Goal: Find specific page/section: Find specific page/section

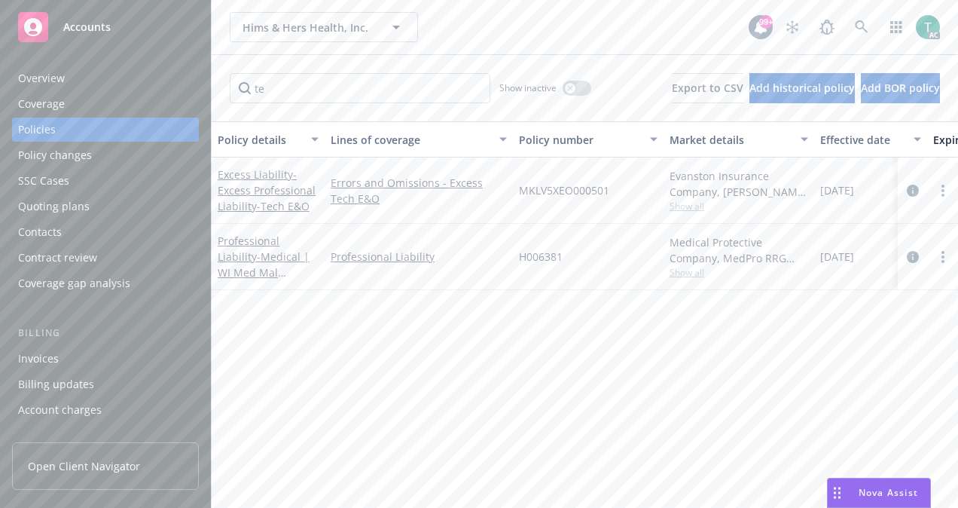
type input "t"
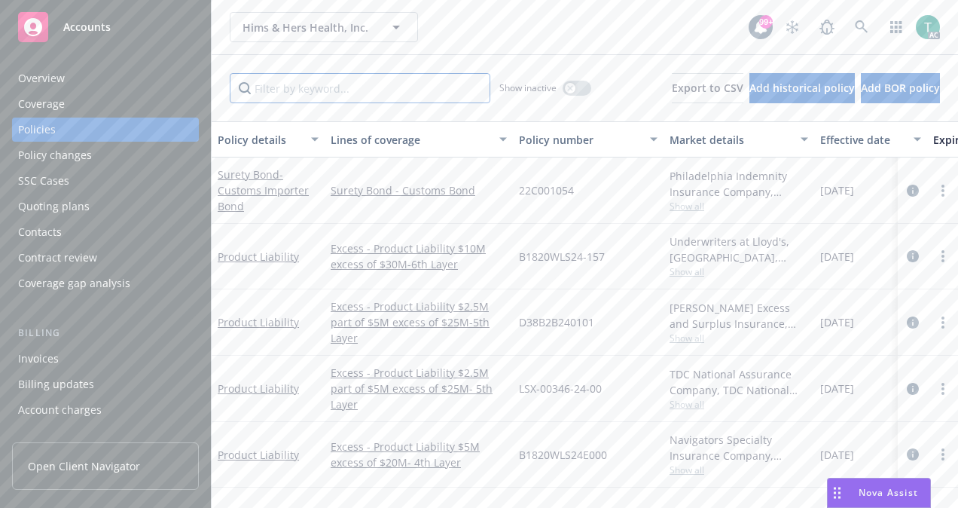
click at [453, 86] on input "Filter by keyword..." at bounding box center [360, 88] width 261 height 30
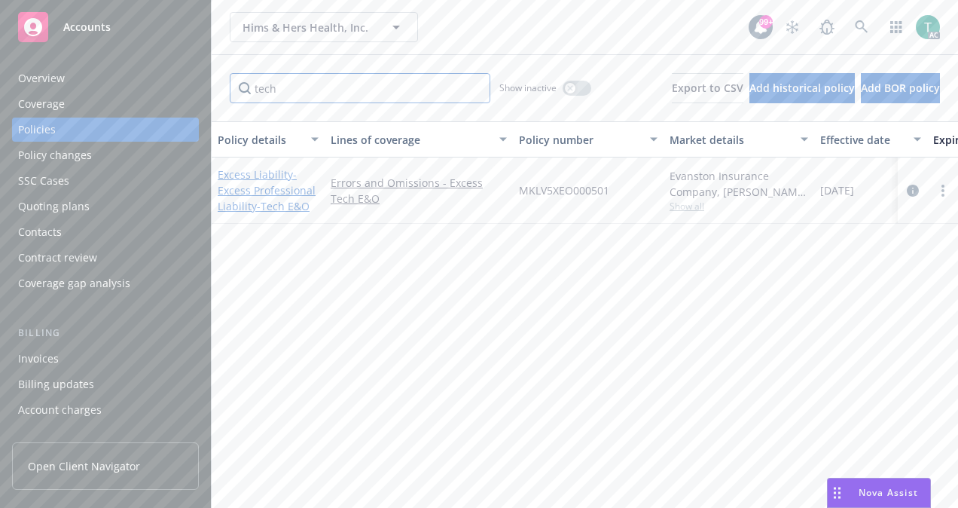
type input "tech"
click at [273, 185] on span "- Excess Professional Liability-Tech E&O" at bounding box center [267, 190] width 98 height 46
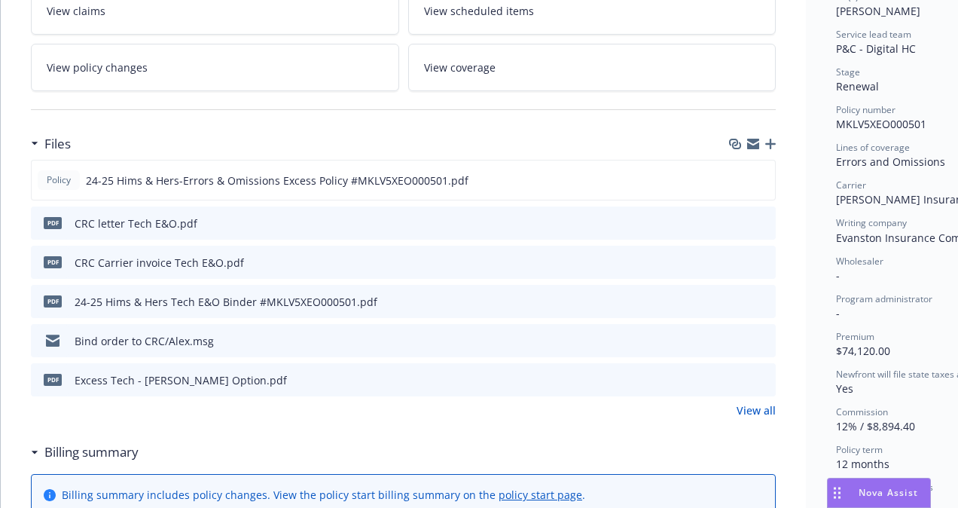
scroll to position [288, 0]
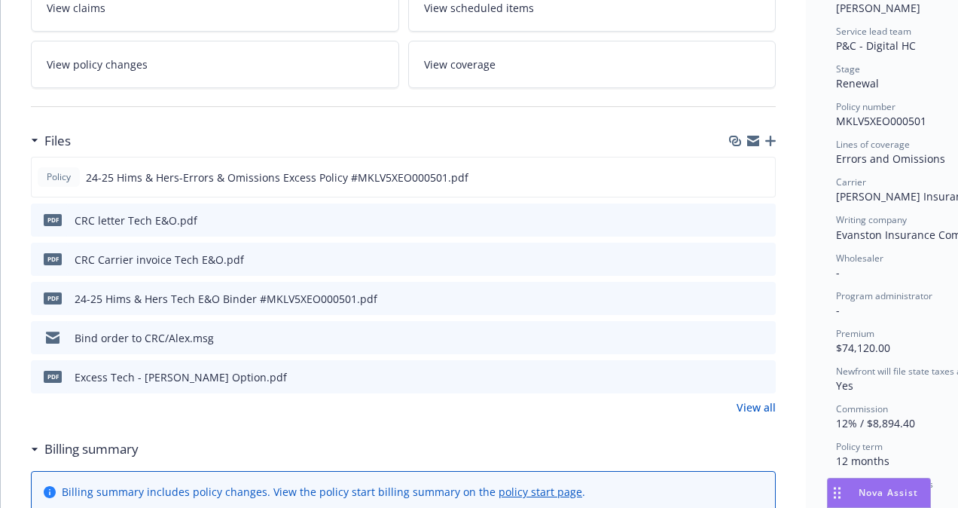
click at [764, 404] on link "View all" at bounding box center [756, 407] width 39 height 16
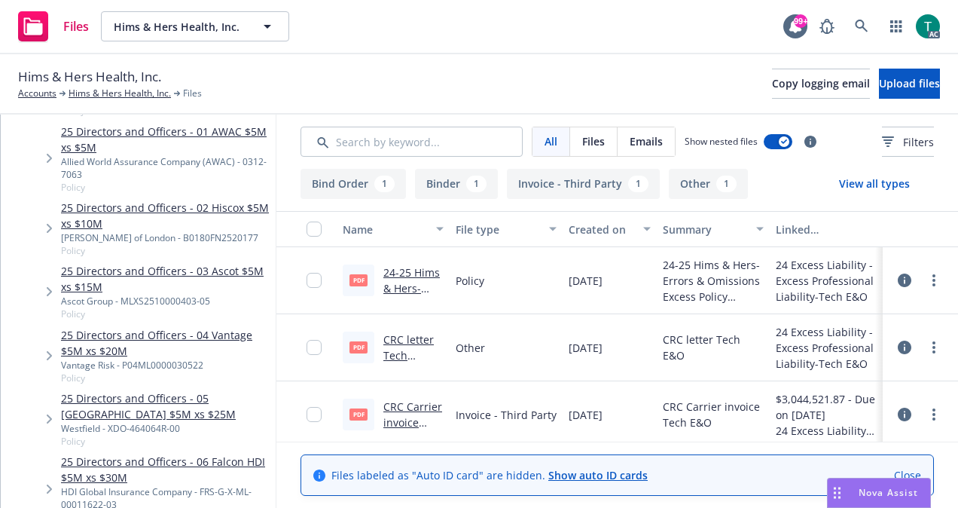
scroll to position [593, 0]
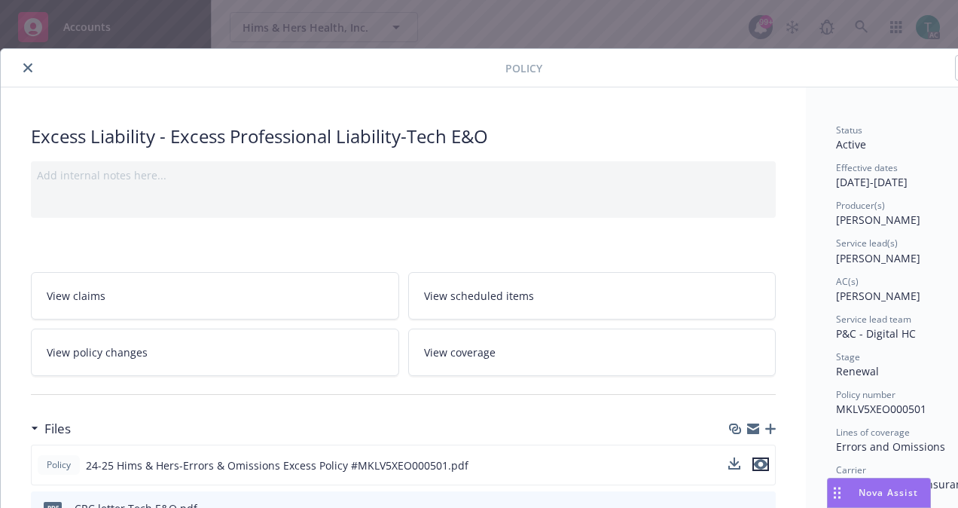
click at [765, 459] on icon "preview file" at bounding box center [761, 464] width 14 height 11
